Goal: Task Accomplishment & Management: Manage account settings

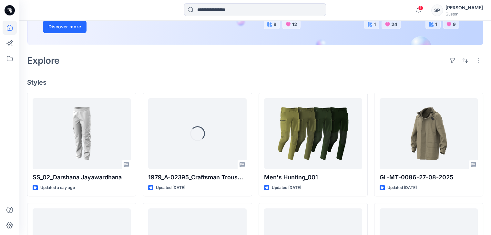
scroll to position [129, 0]
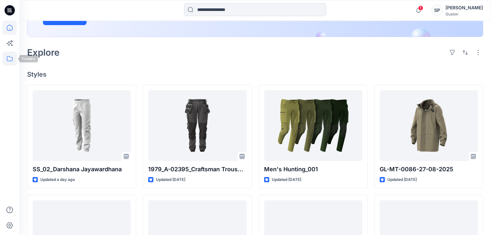
click at [15, 54] on icon at bounding box center [10, 59] width 14 height 14
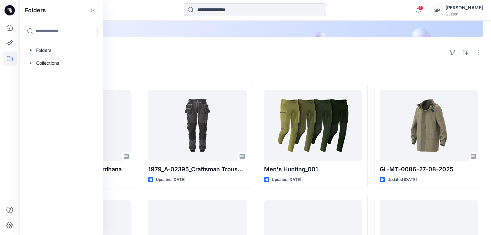
click at [20, 52] on div "Folders Folders Collections" at bounding box center [61, 117] width 84 height 235
click at [25, 54] on div at bounding box center [62, 50] width 74 height 13
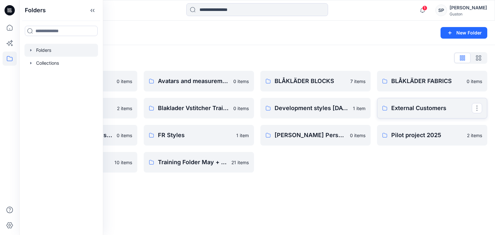
click at [446, 109] on p "External Customers" at bounding box center [432, 108] width 81 height 9
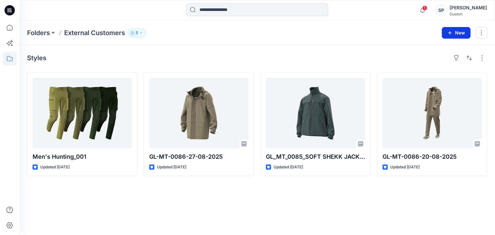
click at [452, 35] on icon "button" at bounding box center [450, 32] width 5 height 5
click at [437, 61] on p "New Folder" at bounding box center [438, 61] width 24 height 7
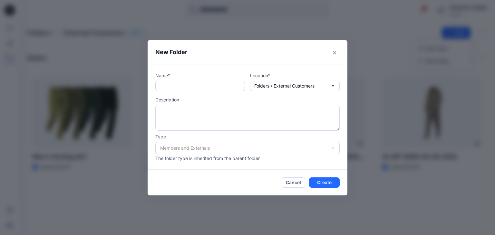
click at [164, 84] on input "text" at bounding box center [200, 86] width 90 height 10
type input "********"
click at [234, 152] on div "Members and Externals" at bounding box center [247, 148] width 184 height 12
click at [240, 96] on p "Description" at bounding box center [247, 99] width 184 height 7
click at [299, 96] on p "Description" at bounding box center [247, 99] width 184 height 7
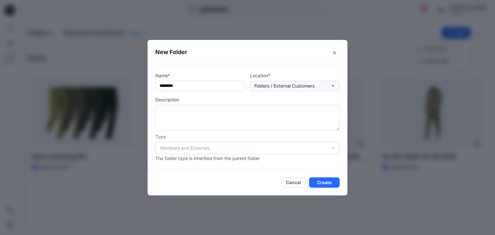
click at [299, 90] on button "Folders / External Customers" at bounding box center [295, 86] width 90 height 10
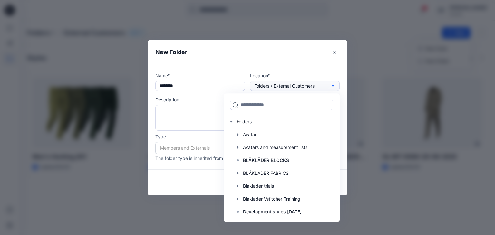
click at [299, 89] on p "Folders / External Customers" at bounding box center [284, 86] width 60 height 7
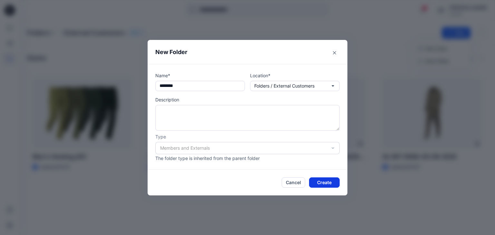
click at [324, 186] on button "Create" at bounding box center [324, 183] width 31 height 10
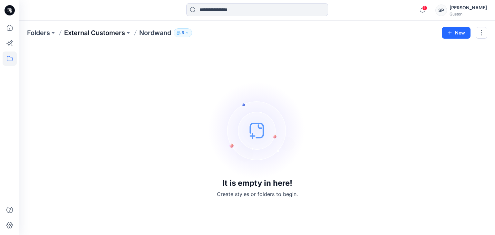
click at [91, 34] on p "External Customers" at bounding box center [94, 32] width 61 height 9
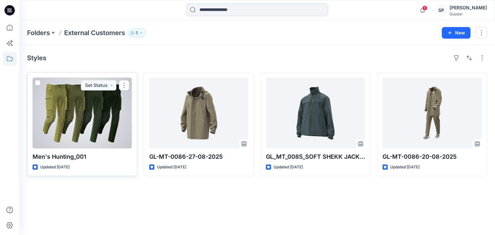
click at [124, 87] on button "button" at bounding box center [124, 85] width 10 height 10
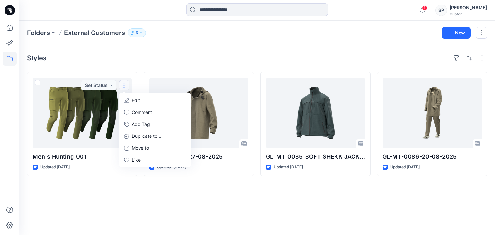
click at [276, 214] on div "Styles Men's Hunting_001 Updated [DATE] Set Status Edit Comment Add Tag Duplica…" at bounding box center [257, 140] width 476 height 190
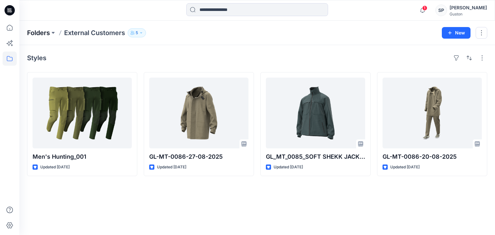
click at [39, 33] on p "Folders" at bounding box center [38, 32] width 23 height 9
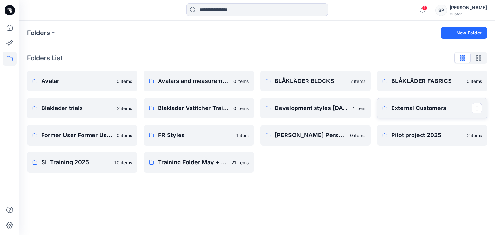
click at [405, 108] on p "External Customers" at bounding box center [432, 108] width 81 height 9
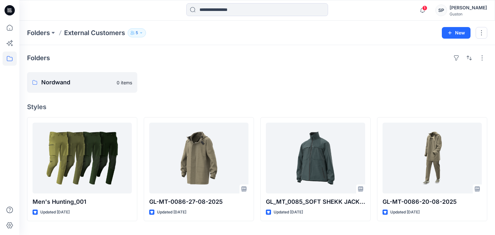
click at [271, 106] on h4 "Styles" at bounding box center [257, 107] width 461 height 8
